Goal: Task Accomplishment & Management: Manage account settings

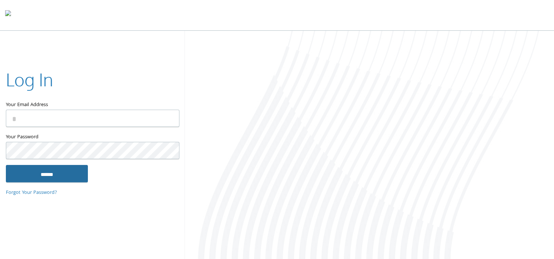
type input "**********"
click at [55, 174] on input "******" at bounding box center [47, 174] width 82 height 18
type input "**********"
click at [54, 177] on input "******" at bounding box center [47, 174] width 82 height 18
